Goal: Transaction & Acquisition: Book appointment/travel/reservation

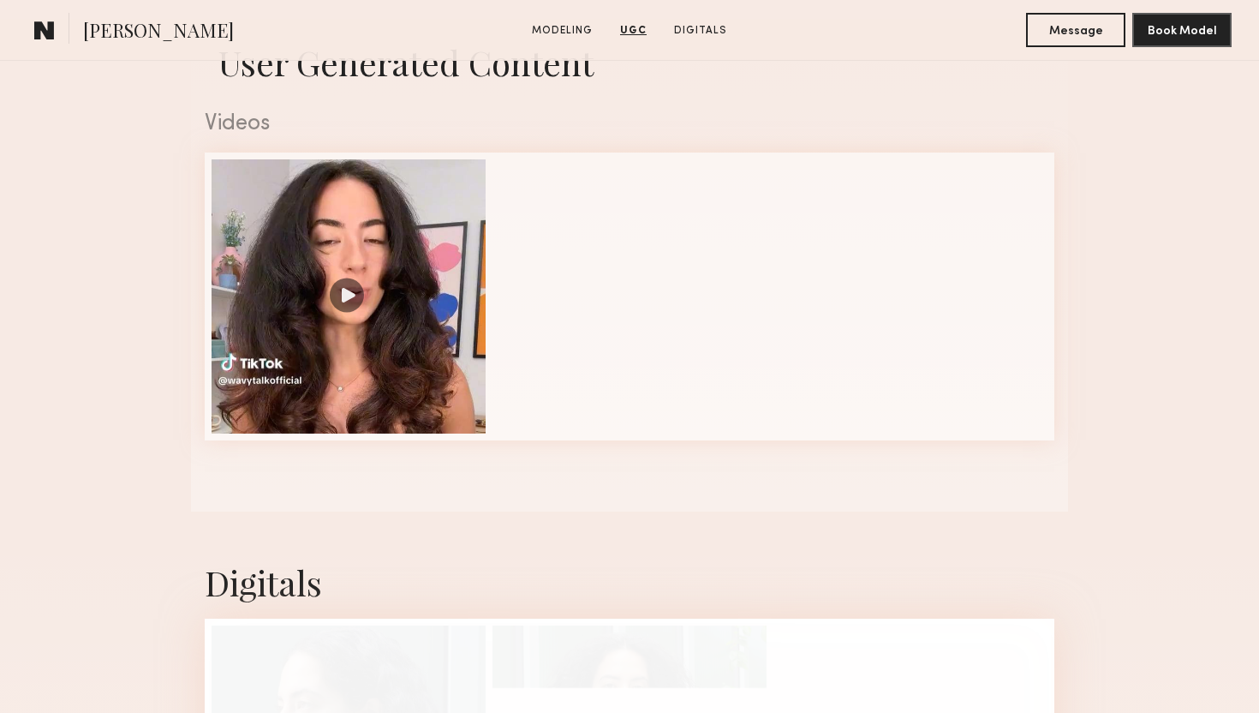
scroll to position [1539, 0]
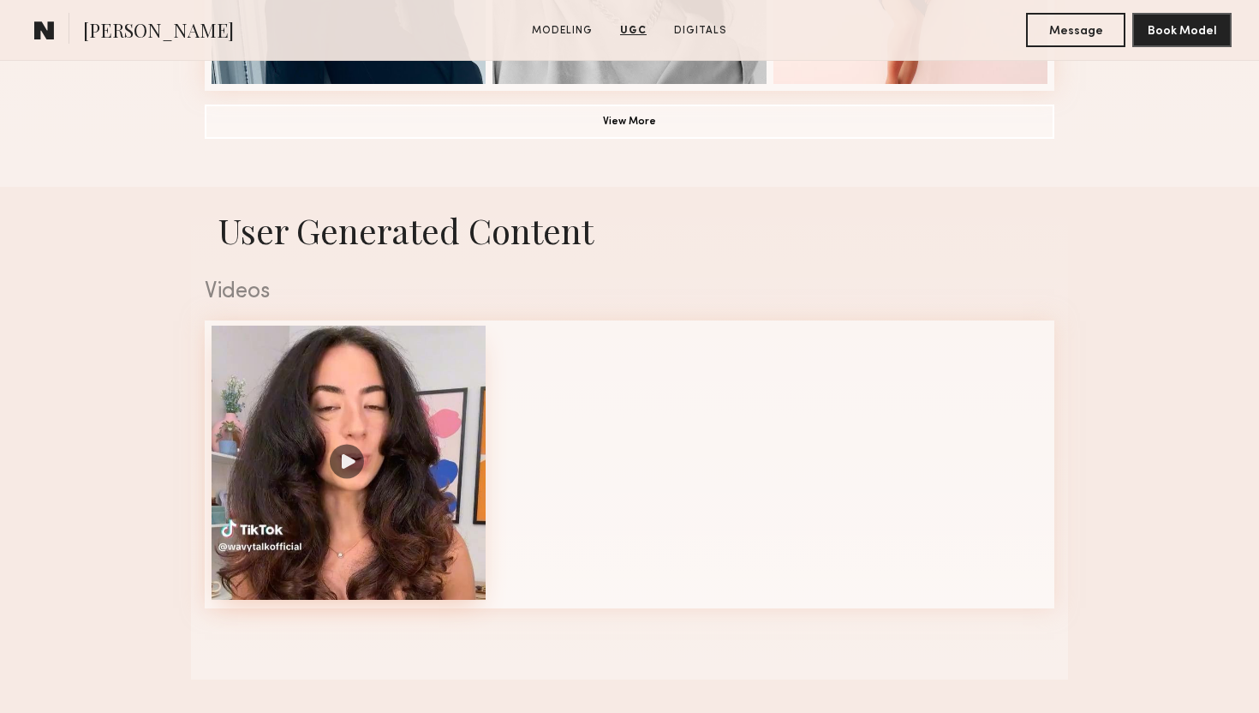
click at [349, 471] on div at bounding box center [349, 462] width 274 height 274
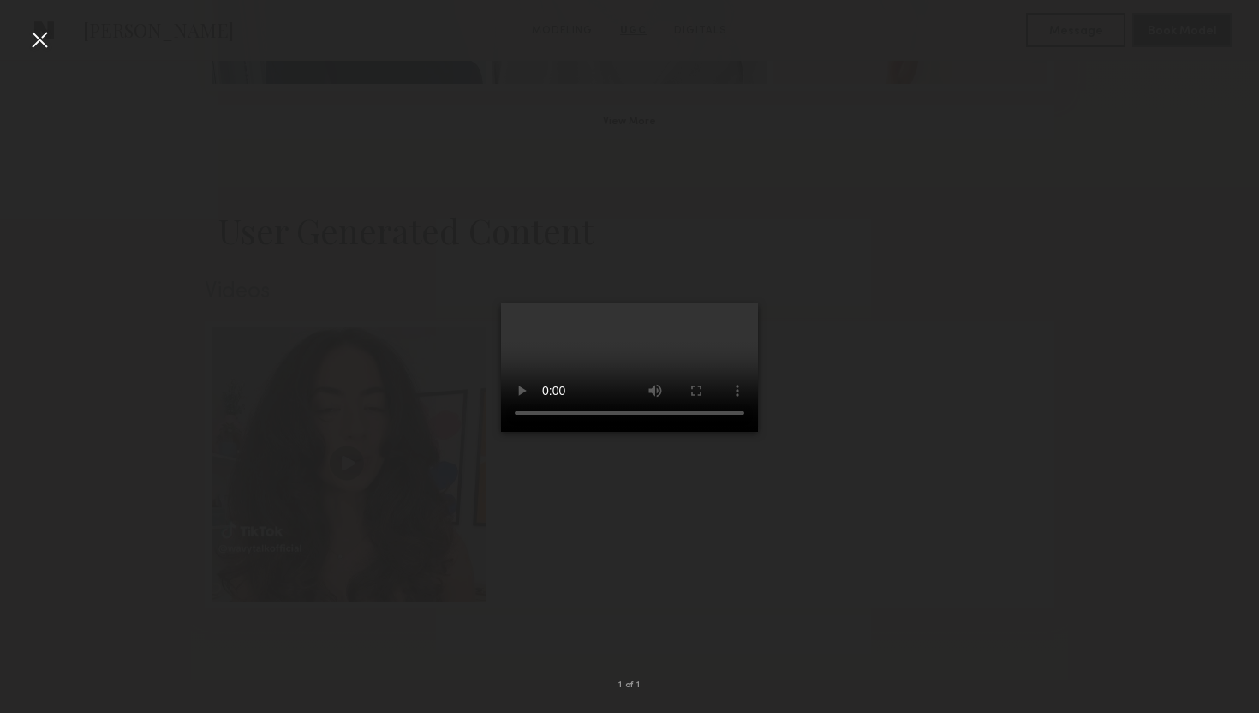
click at [39, 42] on div at bounding box center [39, 39] width 27 height 27
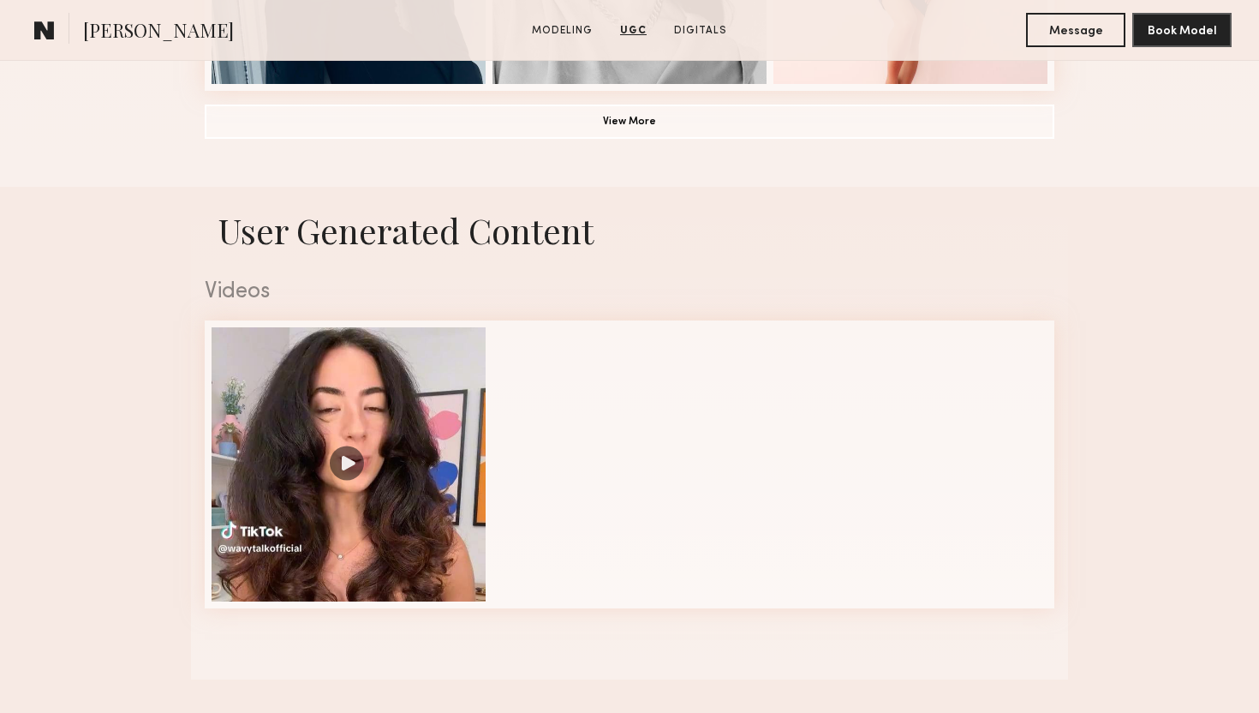
scroll to position [1013, 0]
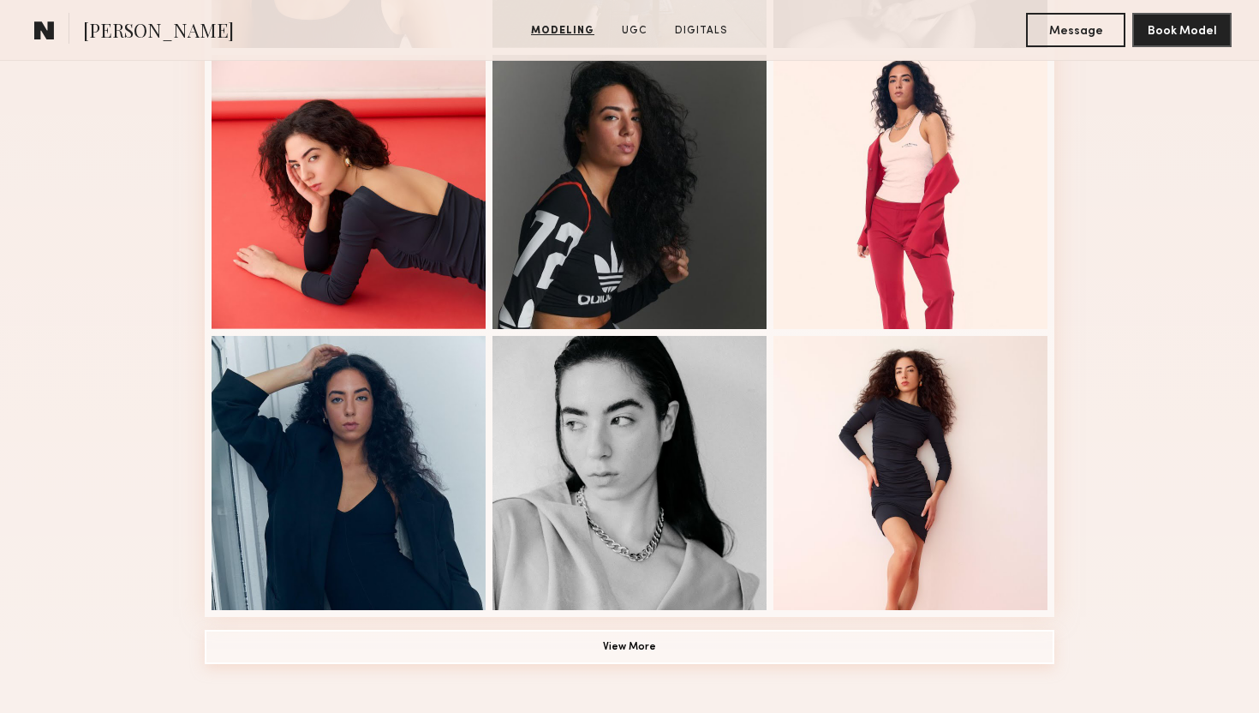
click at [649, 646] on button "View More" at bounding box center [630, 646] width 850 height 34
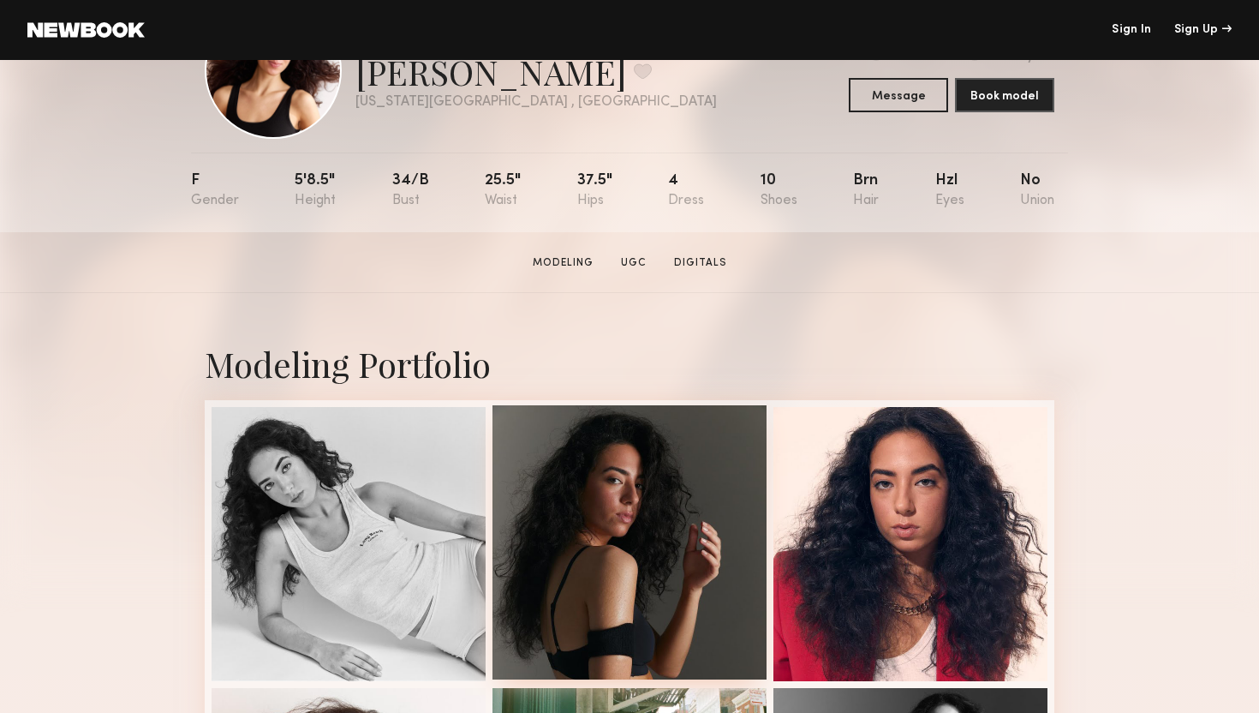
scroll to position [136, 0]
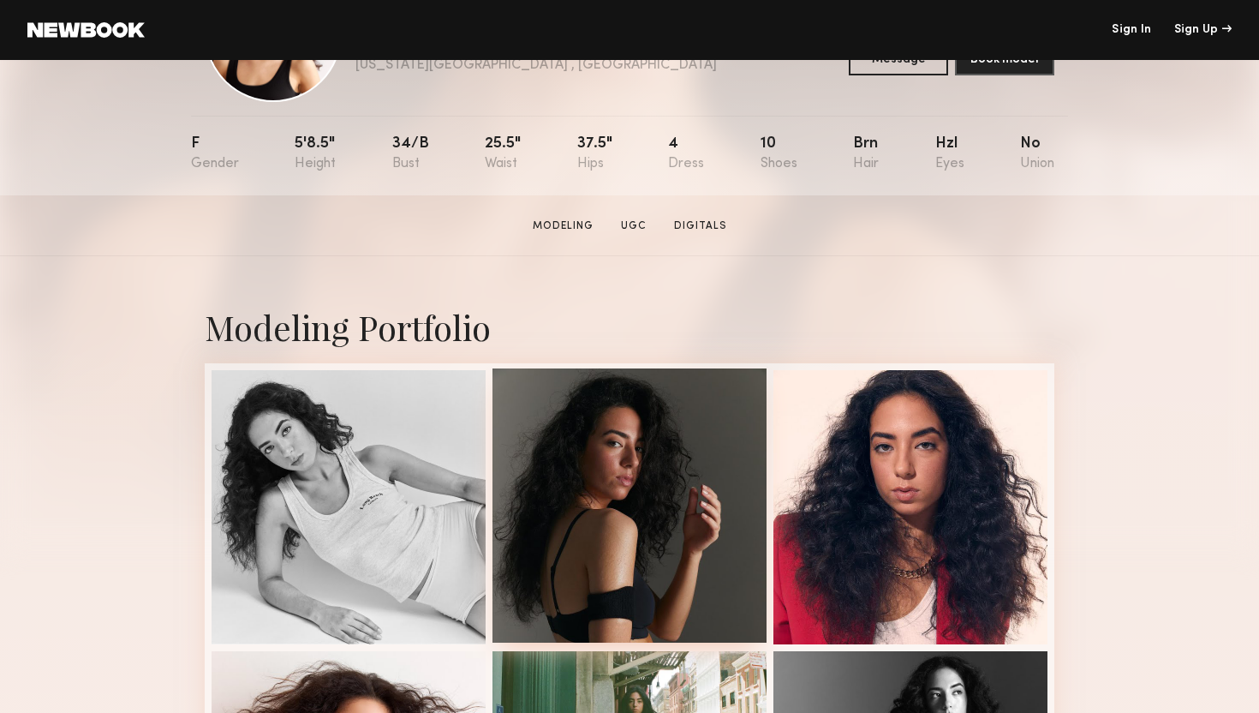
click at [653, 501] on div at bounding box center [629, 505] width 274 height 274
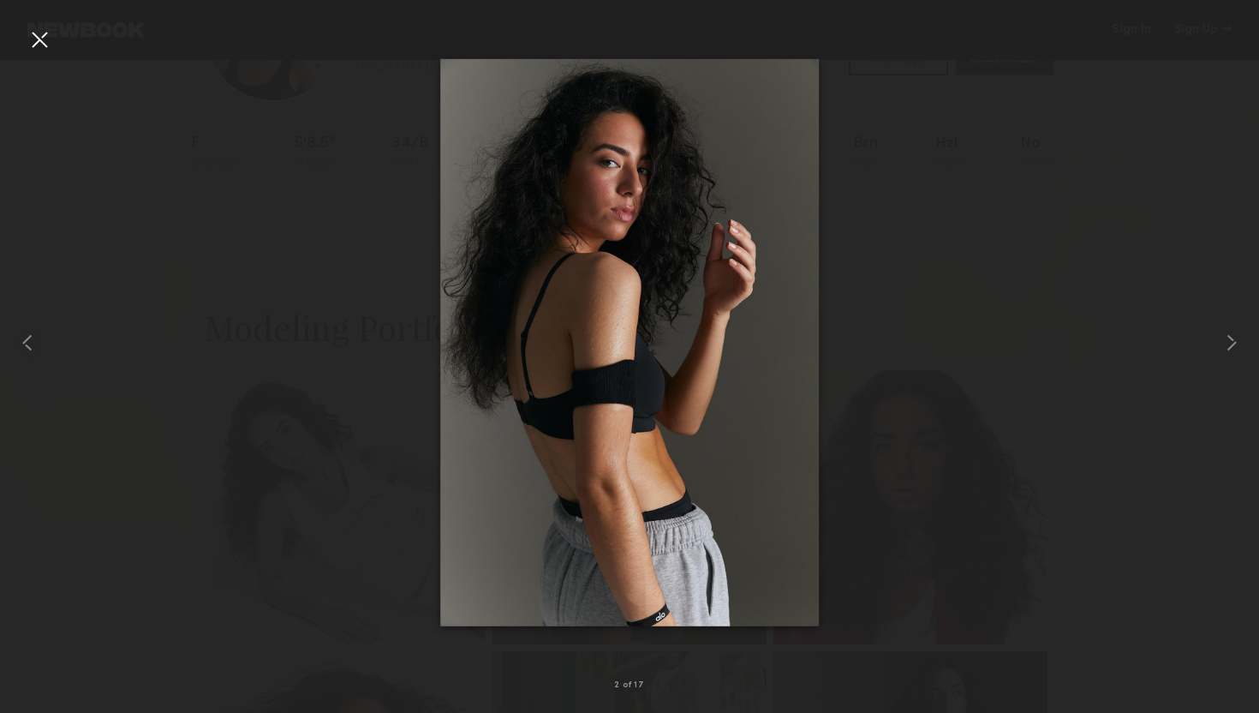
click at [840, 151] on div at bounding box center [629, 342] width 1259 height 630
click at [45, 49] on div at bounding box center [39, 39] width 27 height 27
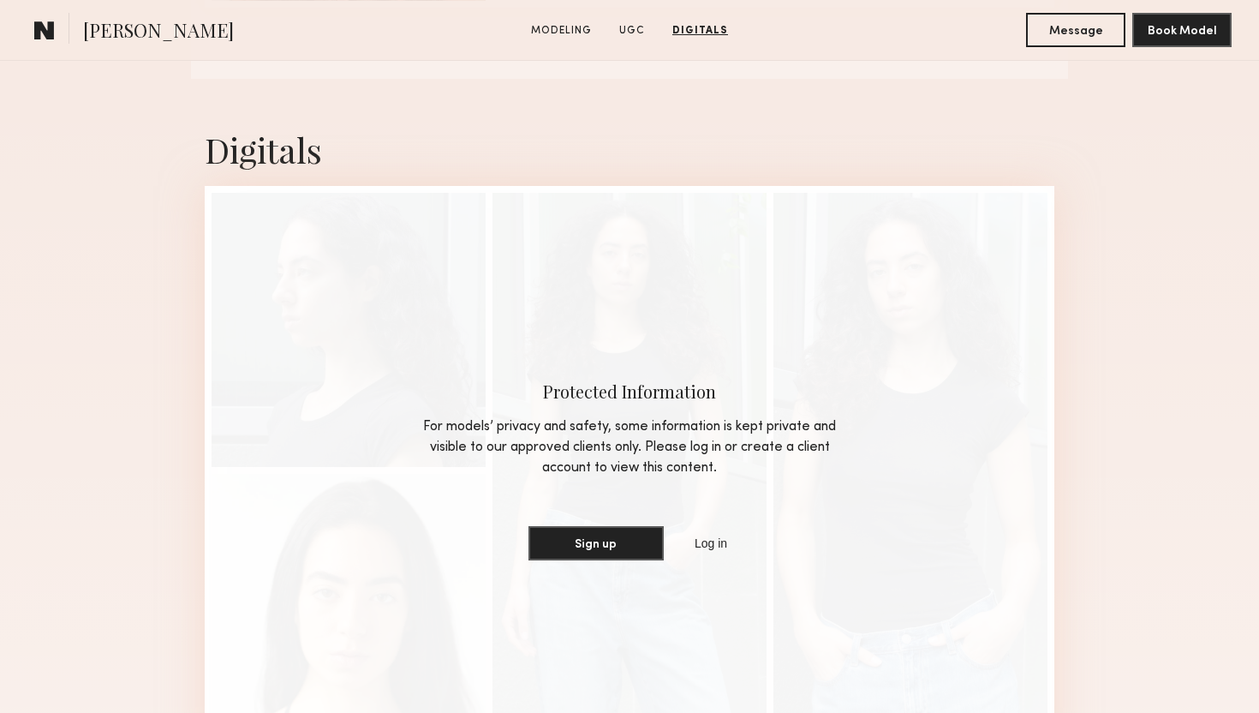
scroll to position [2821, 0]
